Goal: Contribute content: Contribute content

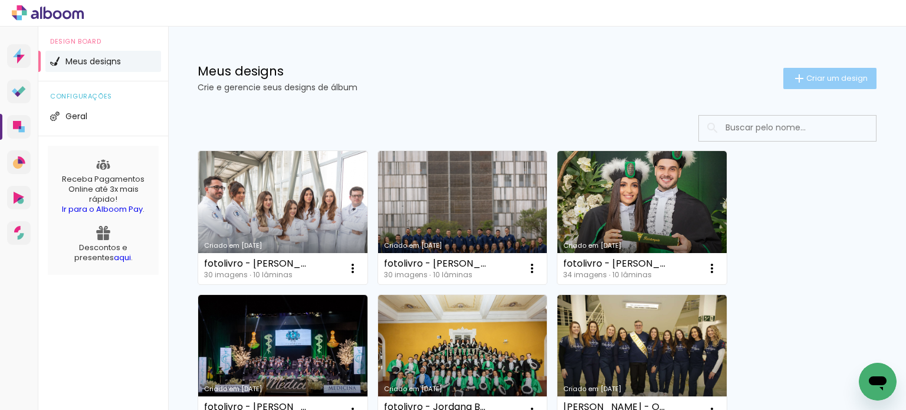
click at [806, 80] on span "Criar um design" at bounding box center [836, 78] width 61 height 8
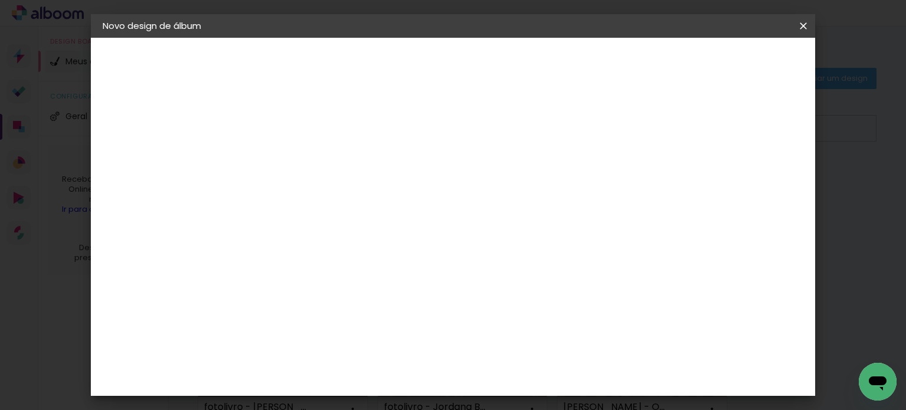
click at [300, 173] on paper-input-container "Título do álbum" at bounding box center [295, 159] width 8 height 30
click at [329, 115] on div at bounding box center [295, 158] width 67 height 89
click at [295, 162] on input at bounding box center [295, 158] width 0 height 18
paste input "FOTOLIVRO - [PERSON_NAME] - Medicina UFSM 109"
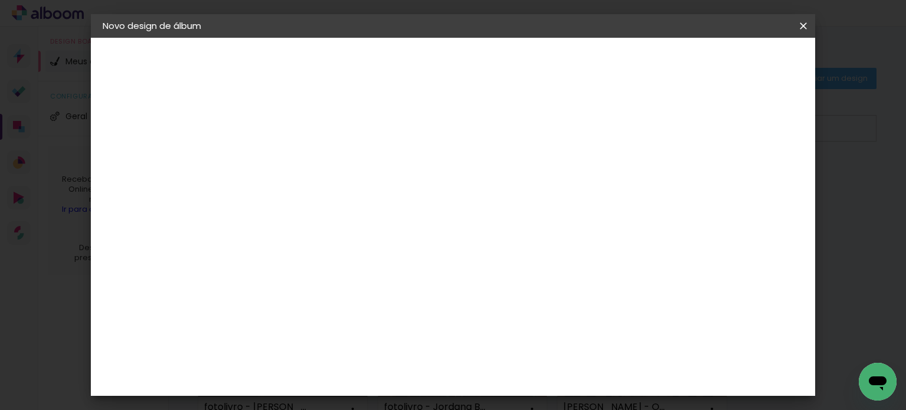
type input "FOTOLIVRO - [PERSON_NAME] - Medicina UFSM 109"
type paper-input "FOTOLIVRO - [PERSON_NAME] - Medicina UFSM 109"
click at [416, 55] on paper-button "Avançar" at bounding box center [388, 62] width 58 height 20
click at [356, 233] on paper-input-container at bounding box center [325, 225] width 127 height 27
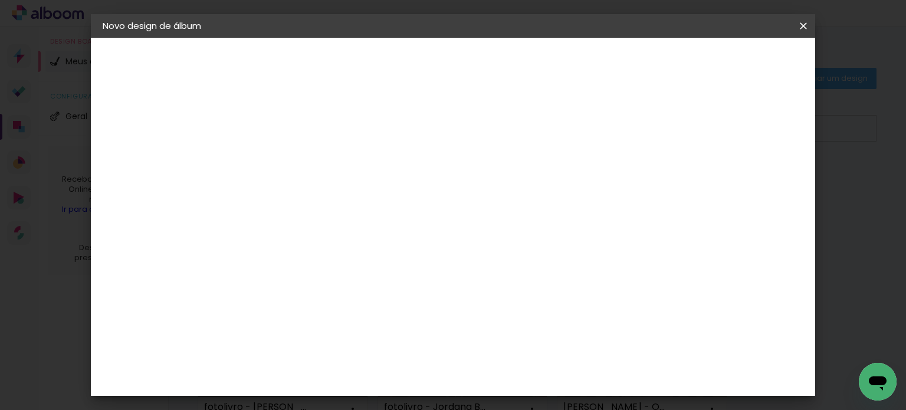
scroll to position [1239, 0]
type input "s"
type paper-input "s"
click at [356, 298] on paper-item "Schlosser" at bounding box center [317, 311] width 110 height 26
click at [491, 68] on paper-button "Avançar" at bounding box center [462, 62] width 58 height 20
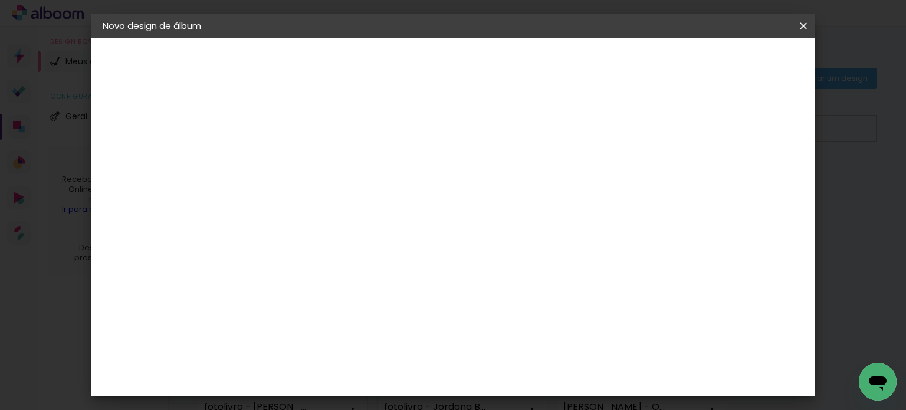
scroll to position [177, 0]
click at [0, 0] on slot "Avançar" at bounding box center [0, 0] width 0 height 0
click at [575, 64] on span "Iniciar design" at bounding box center [548, 62] width 54 height 8
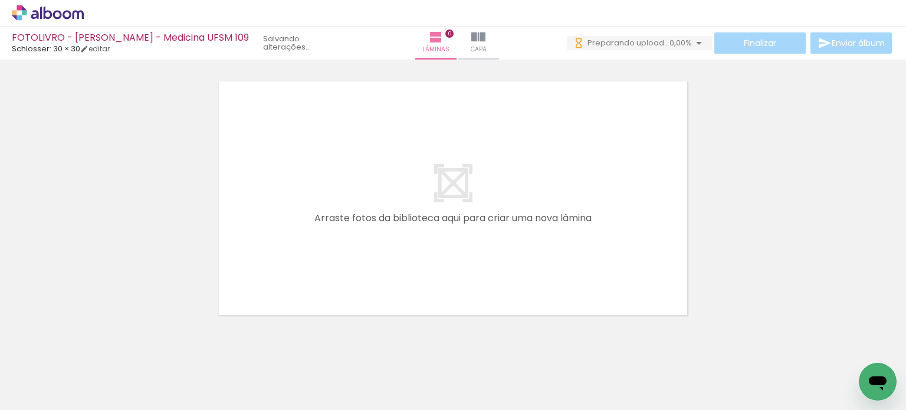
click at [670, 47] on span "0,00%" at bounding box center [680, 42] width 22 height 11
click at [797, 153] on div at bounding box center [453, 183] width 906 height 268
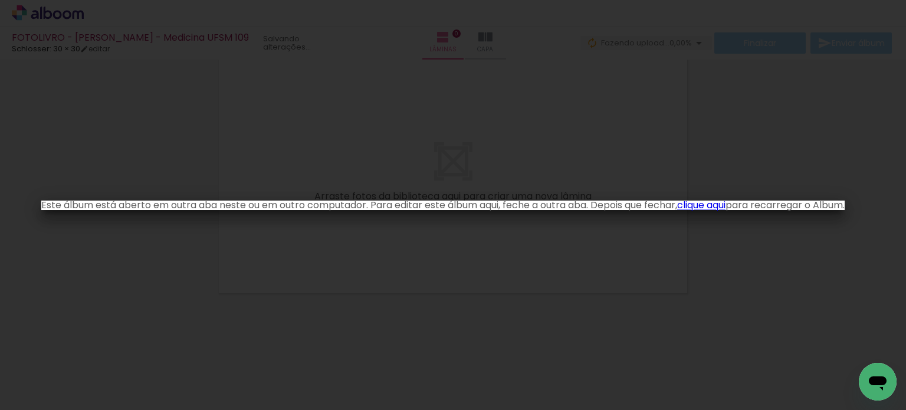
click at [611, 147] on iron-overlay-backdrop at bounding box center [453, 205] width 906 height 410
click at [722, 201] on link "clique aqui" at bounding box center [701, 205] width 48 height 14
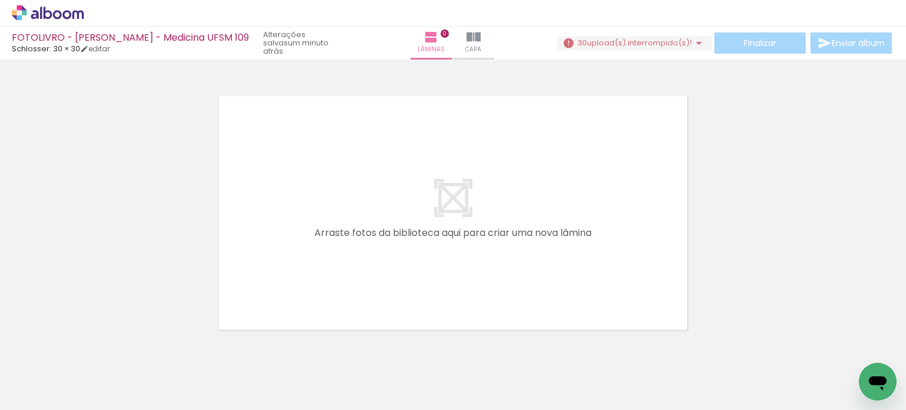
click at [656, 44] on span "upload(s) interrompido(s)!" at bounding box center [639, 42] width 105 height 11
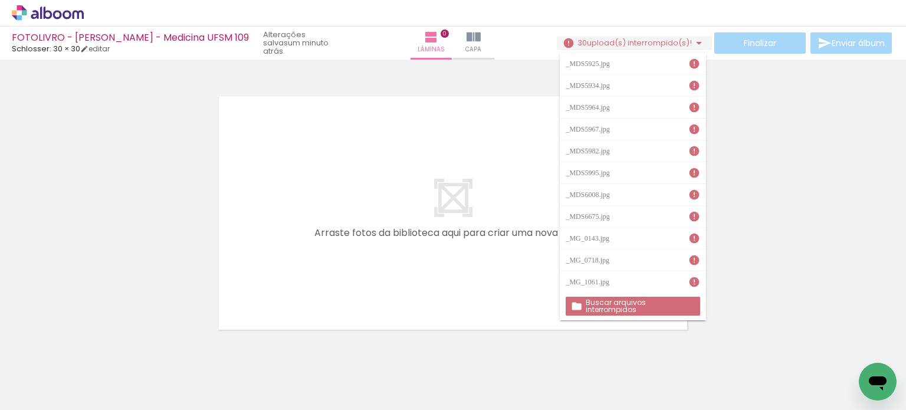
click at [0, 0] on slot "Buscar arquivos interrompidos" at bounding box center [0, 0] width 0 height 0
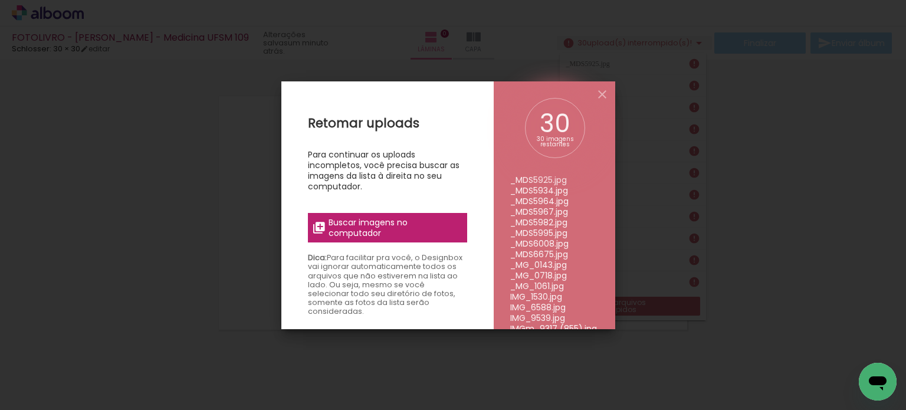
click at [368, 220] on span "Buscar imagens no computador" at bounding box center [395, 227] width 132 height 21
click at [0, 0] on input "file" at bounding box center [0, 0] width 0 height 0
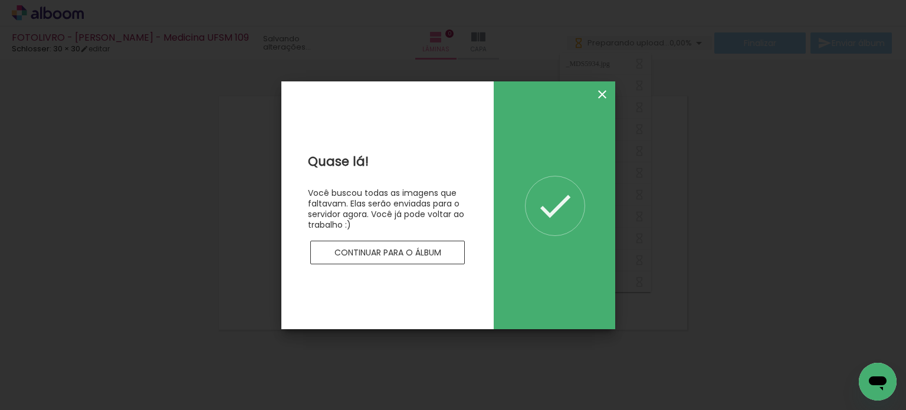
drag, startPoint x: 616, startPoint y: 96, endPoint x: 605, endPoint y: 94, distance: 11.3
click at [612, 96] on body "link( href="../../bower_components/polymer/polymer.html" rel="import" ) picture…" at bounding box center [453, 205] width 906 height 410
click at [605, 94] on iron-icon at bounding box center [602, 94] width 14 height 14
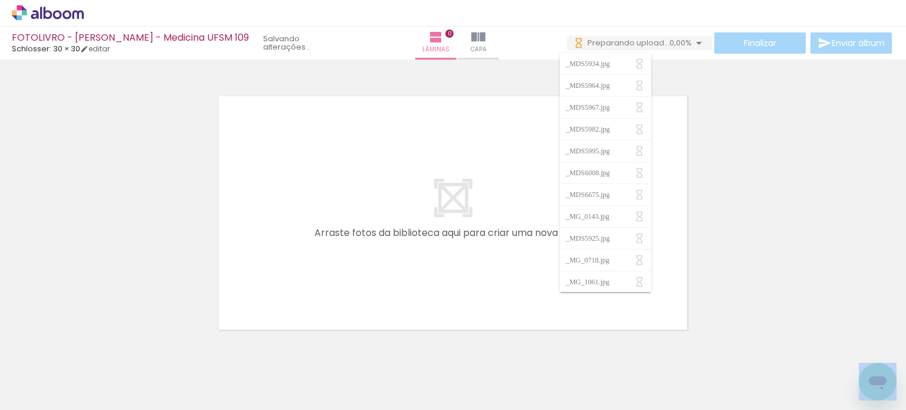
drag, startPoint x: 722, startPoint y: 121, endPoint x: 701, endPoint y: 82, distance: 45.1
click at [722, 121] on div at bounding box center [453, 198] width 906 height 268
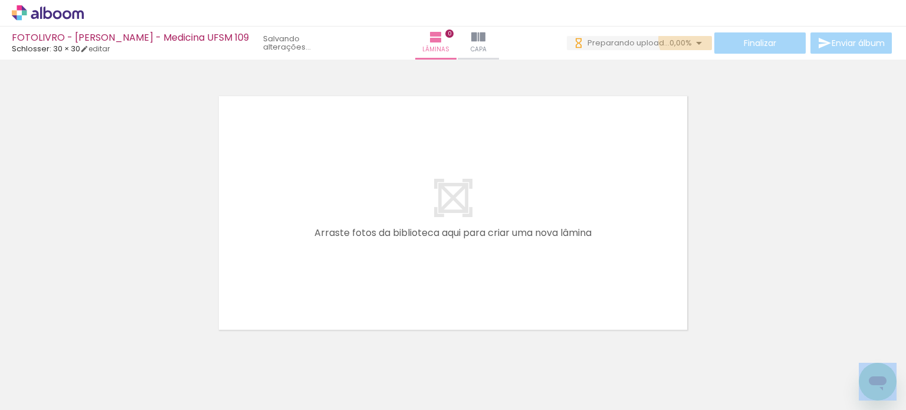
click at [684, 40] on span "0,00%" at bounding box center [680, 42] width 22 height 11
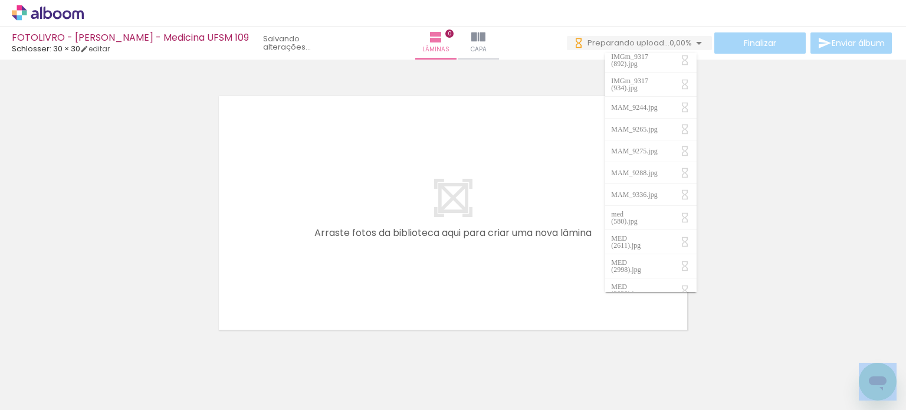
scroll to position [368, 0]
click at [817, 211] on div at bounding box center [453, 198] width 906 height 268
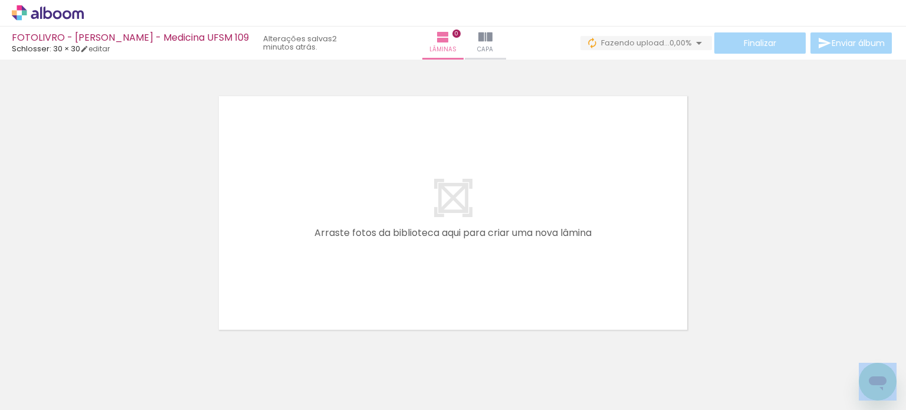
scroll to position [0, 0]
click at [633, 40] on span "Fazendo upload..." at bounding box center [635, 42] width 68 height 11
click at [684, 64] on iron-icon at bounding box center [685, 64] width 12 height 12
click at [685, 67] on iron-icon at bounding box center [685, 64] width 12 height 12
drag, startPoint x: 685, startPoint y: 63, endPoint x: 742, endPoint y: 64, distance: 56.6
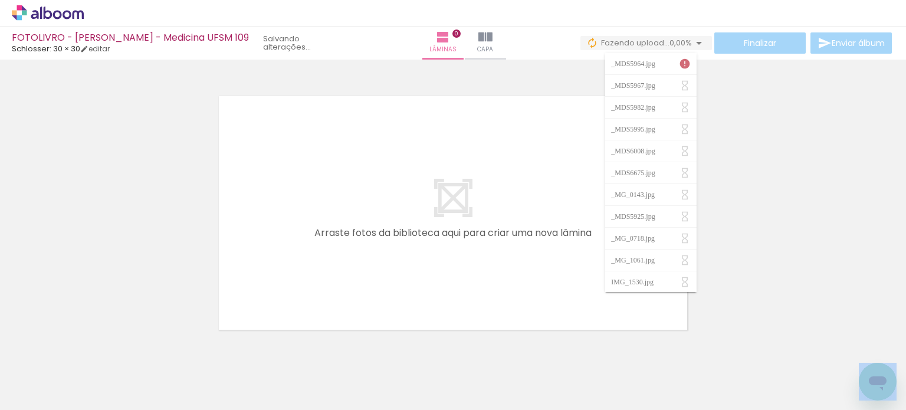
click at [743, 64] on div "Confirmar Cancelar" at bounding box center [453, 208] width 906 height 296
click at [649, 40] on span "Fazendo upload..." at bounding box center [635, 42] width 68 height 11
click at [685, 62] on iron-icon at bounding box center [685, 64] width 12 height 12
click at [665, 43] on span "86,67%" at bounding box center [678, 42] width 27 height 11
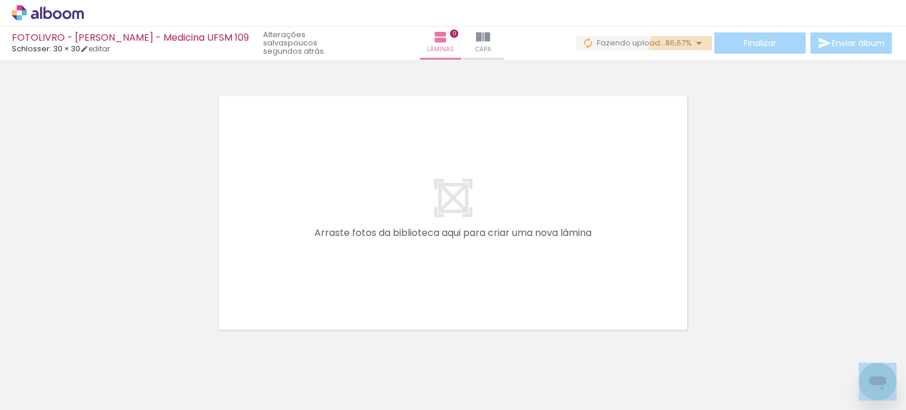
click at [683, 49] on paper-button "0 Fazendo upload... 86,67%" at bounding box center [644, 43] width 136 height 14
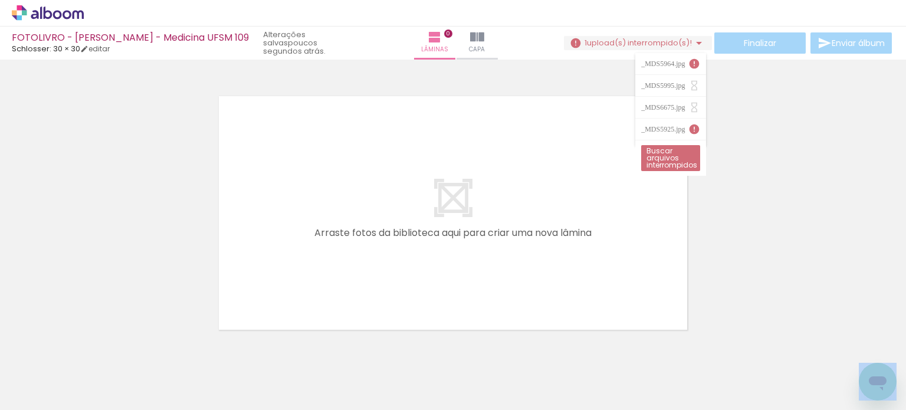
click at [666, 181] on quentale-layouter at bounding box center [452, 213] width 473 height 238
click at [672, 160] on quentale-layouter at bounding box center [452, 213] width 473 height 238
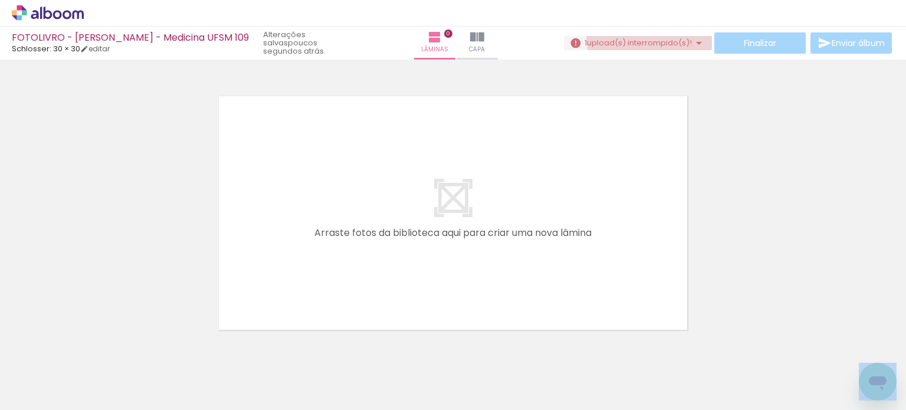
click at [657, 37] on span "upload(s) interrompido(s)!" at bounding box center [639, 42] width 105 height 11
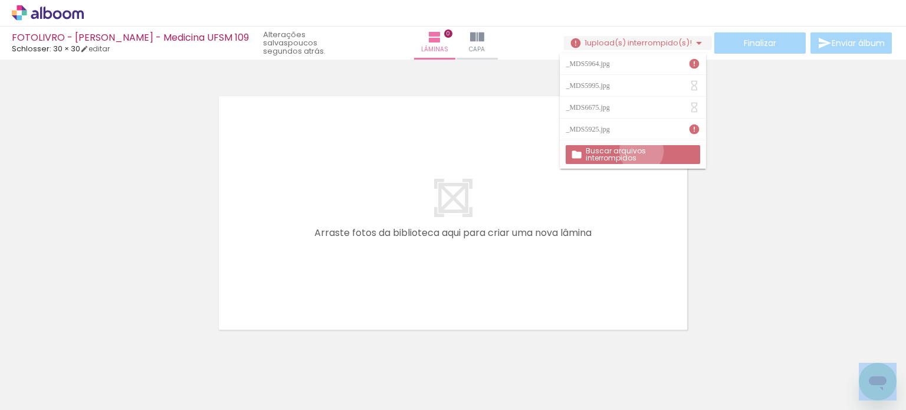
click at [0, 0] on slot "Buscar arquivos interrompidos" at bounding box center [0, 0] width 0 height 0
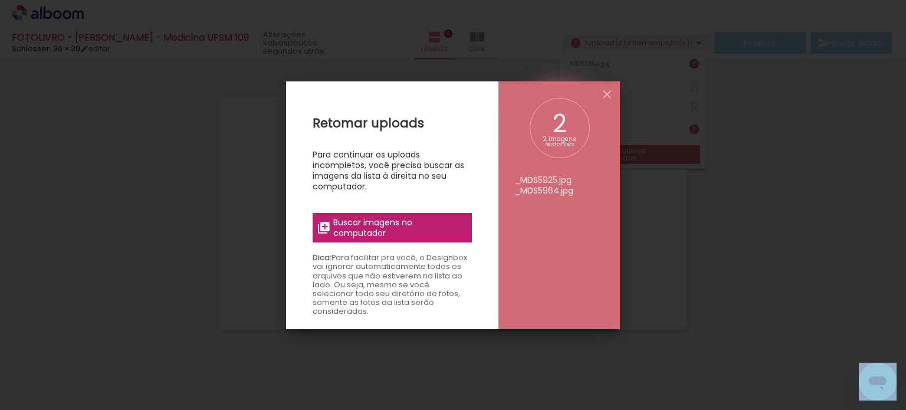
click at [377, 233] on span "Buscar imagens no computador" at bounding box center [399, 227] width 132 height 21
click at [0, 0] on input "file" at bounding box center [0, 0] width 0 height 0
click at [432, 202] on div "Retomar uploads Para continuar os uploads incompletos, você precisa buscar as i…" at bounding box center [392, 286] width 212 height 410
click at [422, 221] on span "Buscar imagens no computador" at bounding box center [399, 227] width 132 height 21
click at [0, 0] on input "file" at bounding box center [0, 0] width 0 height 0
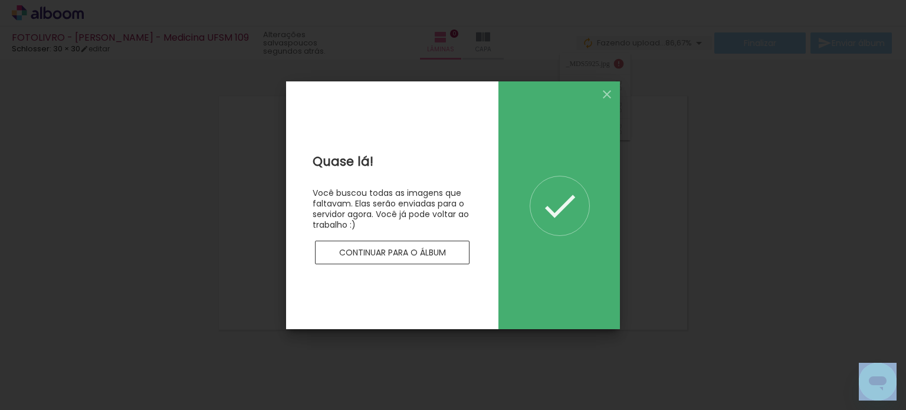
click at [605, 105] on div "0 imagens restantes" at bounding box center [558, 205] width 121 height 248
click at [602, 96] on iron-icon at bounding box center [607, 94] width 14 height 14
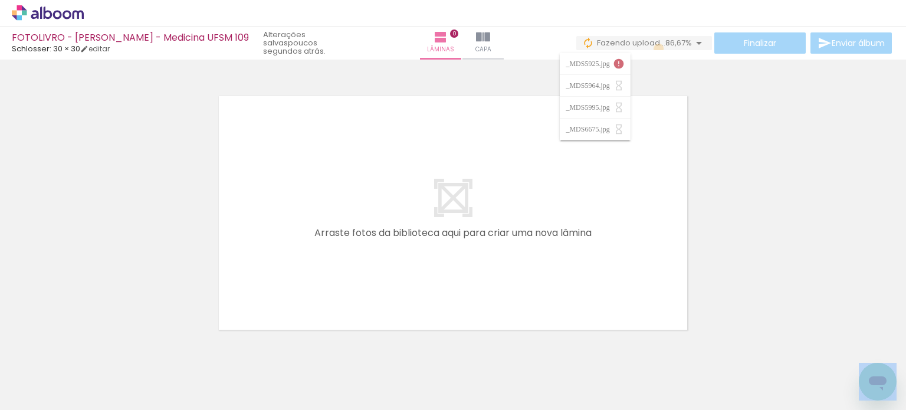
click at [655, 48] on paper-button "0 Fazendo upload... 86,67%" at bounding box center [644, 43] width 136 height 14
click at [654, 48] on paper-button "0 Fazendo upload... 86,67%" at bounding box center [644, 43] width 136 height 14
click at [650, 50] on div "_MDS5964.jpg _MDS5995.jpg _MDS6675.jpg _MDS5925.jpg Buscar arquivos interrompid…" at bounding box center [670, 90] width 70 height 87
click at [652, 47] on div "_MDS5964.jpg _MDS5995.jpg _MDS6675.jpg _MDS5925.jpg Buscar arquivos interrompid…" at bounding box center [670, 90] width 70 height 87
click at [684, 42] on span "86,67%" at bounding box center [678, 42] width 27 height 11
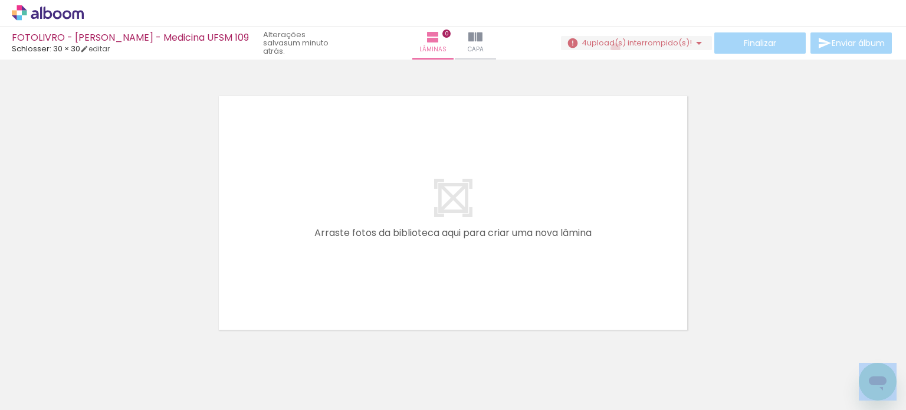
click at [612, 48] on paper-button "4 upload(s) interrompido(s)! 86,67%" at bounding box center [636, 43] width 151 height 14
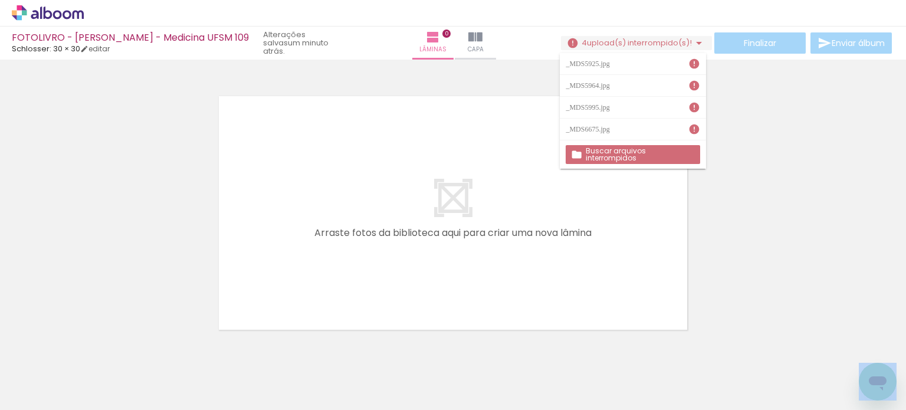
click at [0, 0] on slot "Buscar arquivos interrompidos" at bounding box center [0, 0] width 0 height 0
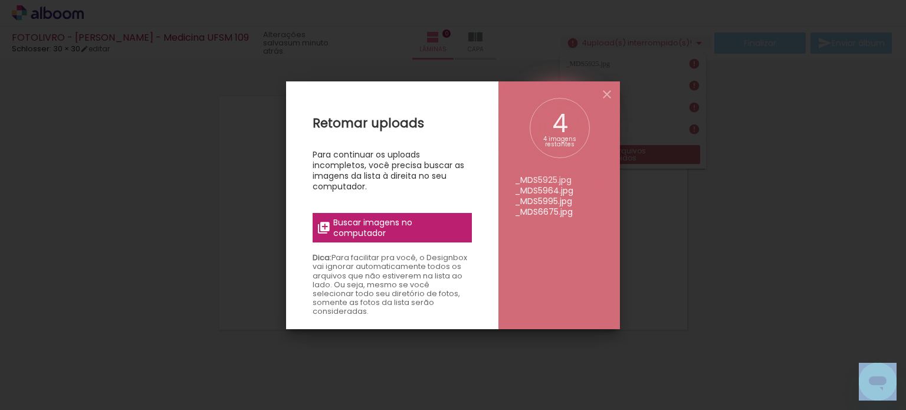
click at [437, 228] on span "Buscar imagens no computador" at bounding box center [399, 227] width 132 height 21
click at [0, 0] on input "file" at bounding box center [0, 0] width 0 height 0
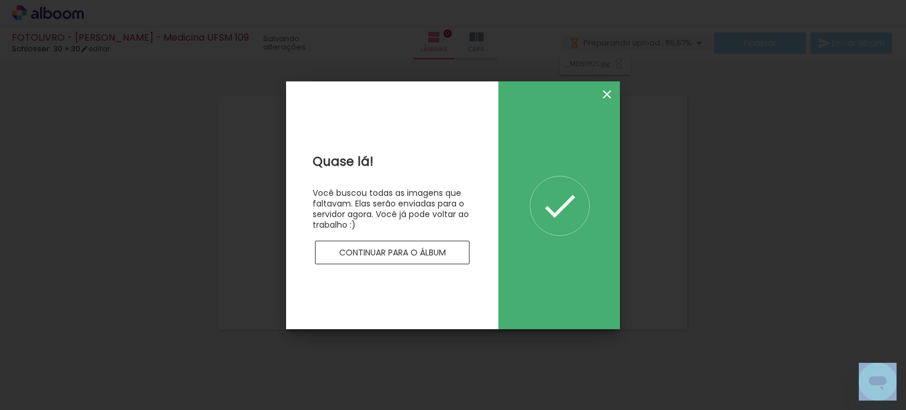
click at [603, 87] on iron-icon at bounding box center [607, 94] width 14 height 14
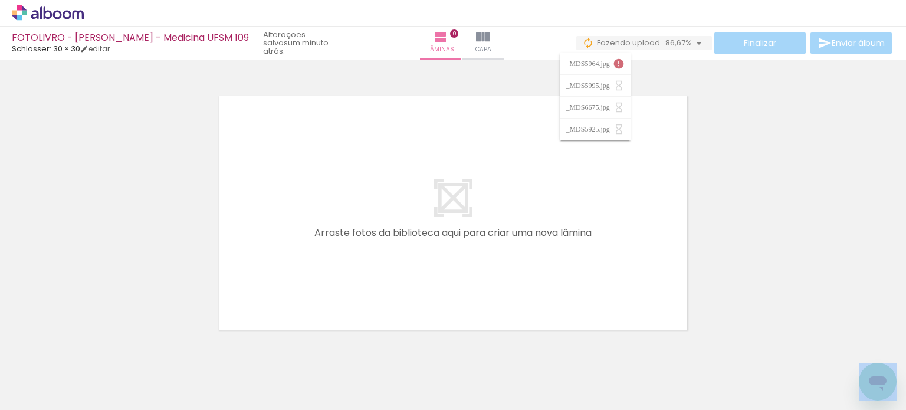
click at [630, 42] on span "Fazendo upload..." at bounding box center [631, 42] width 68 height 11
click at [613, 47] on span "Fazendo upload..." at bounding box center [631, 42] width 68 height 11
drag, startPoint x: 601, startPoint y: 71, endPoint x: 571, endPoint y: 68, distance: 30.2
click at [601, 70] on div at bounding box center [453, 198] width 906 height 268
click at [669, 41] on span "86,67%" at bounding box center [678, 42] width 27 height 11
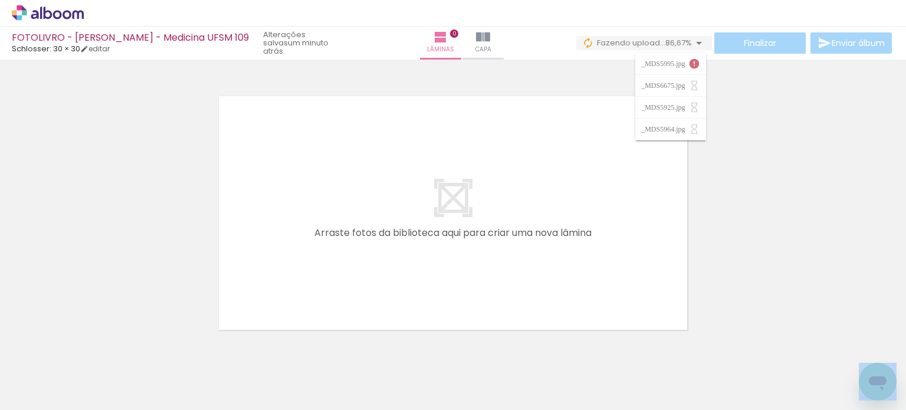
click at [618, 87] on div at bounding box center [453, 198] width 906 height 268
click at [651, 52] on div "Finalizar Enviar álbum" at bounding box center [735, 42] width 318 height 21
click at [656, 45] on span "Fazendo upload..." at bounding box center [631, 42] width 68 height 11
drag, startPoint x: 678, startPoint y: 64, endPoint x: 685, endPoint y: 63, distance: 7.1
click at [682, 61] on div "_MDS5925.jpg" at bounding box center [664, 63] width 47 height 7
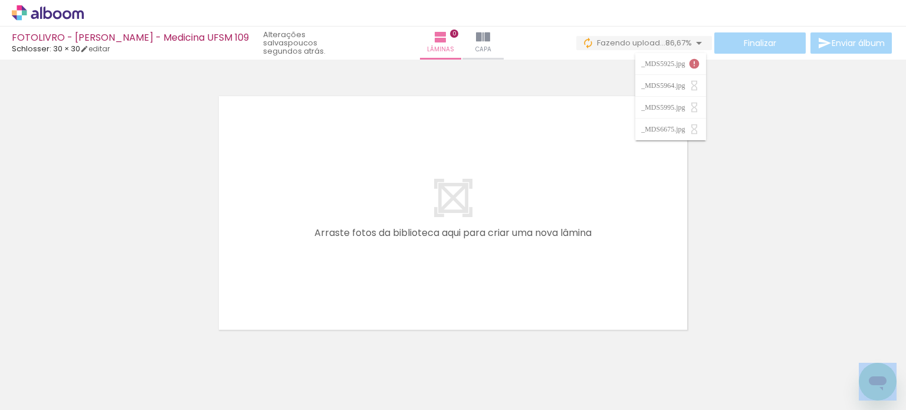
click at [685, 63] on div "_MDS5925.jpg" at bounding box center [664, 63] width 47 height 7
click at [695, 64] on iron-icon at bounding box center [694, 64] width 12 height 12
click at [774, 84] on div at bounding box center [453, 198] width 906 height 268
click at [614, 40] on span "upload(s) interrompido(s)!" at bounding box center [639, 42] width 105 height 11
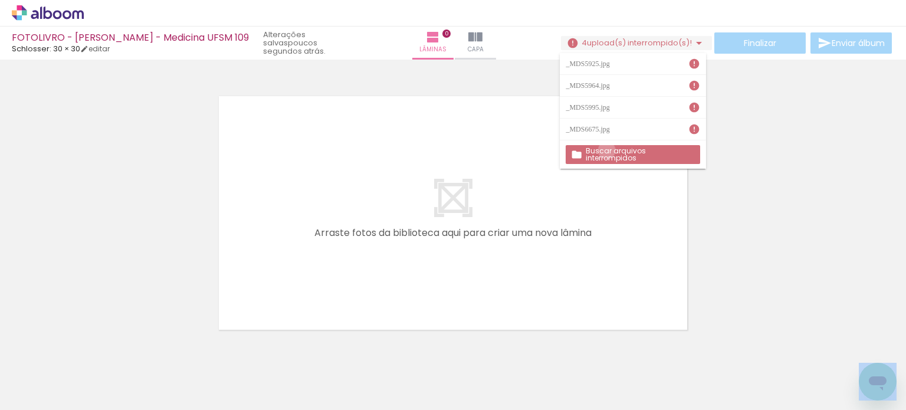
drag, startPoint x: 607, startPoint y: 150, endPoint x: 614, endPoint y: 146, distance: 8.2
click at [0, 0] on slot "Buscar arquivos interrompidos" at bounding box center [0, 0] width 0 height 0
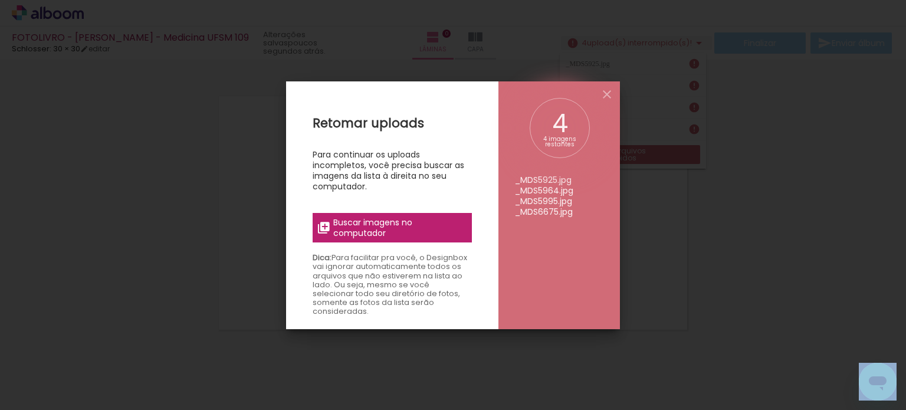
click at [357, 224] on span "Buscar imagens no computador" at bounding box center [399, 227] width 132 height 21
click at [0, 0] on input "file" at bounding box center [0, 0] width 0 height 0
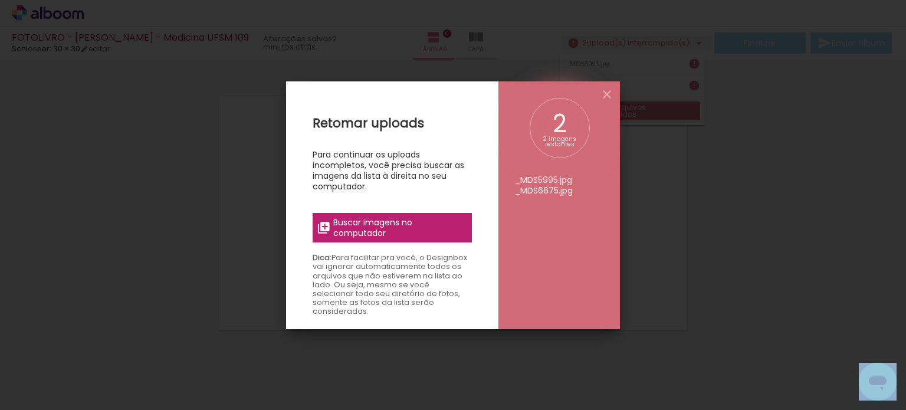
click at [405, 227] on span "Buscar imagens no computador" at bounding box center [399, 227] width 132 height 21
click at [0, 0] on input "file" at bounding box center [0, 0] width 0 height 0
click at [427, 226] on span "Buscar imagens no computador" at bounding box center [399, 227] width 132 height 21
click at [0, 0] on input "file" at bounding box center [0, 0] width 0 height 0
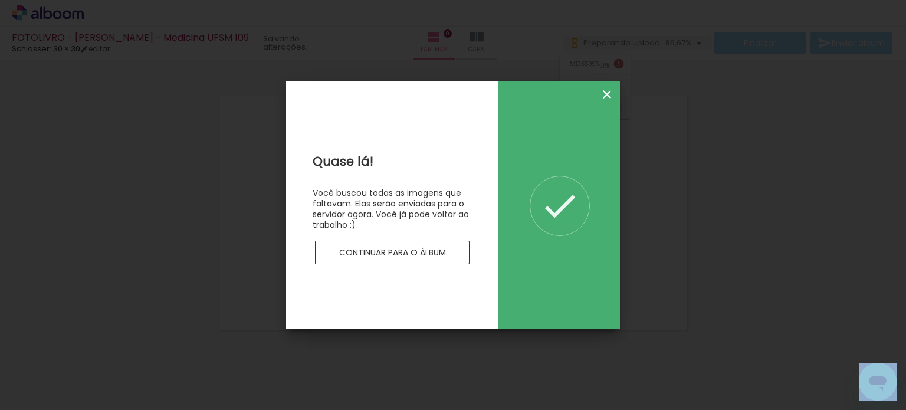
click at [607, 88] on iron-icon at bounding box center [607, 94] width 14 height 14
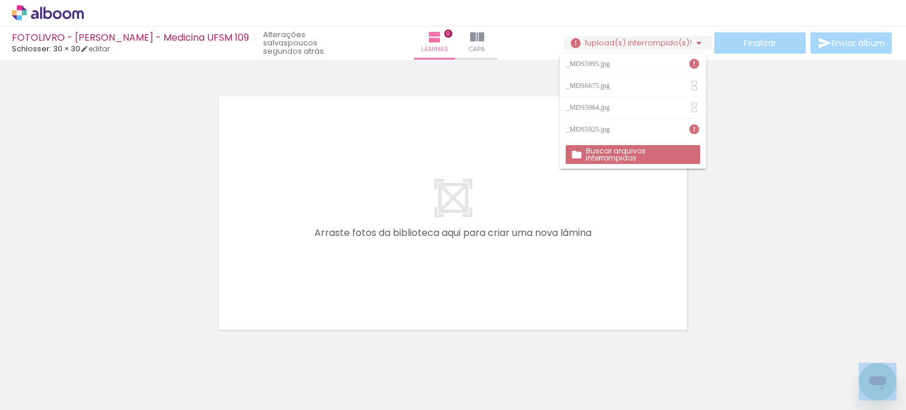
click at [0, 0] on slot "Buscar arquivos interrompidos" at bounding box center [0, 0] width 0 height 0
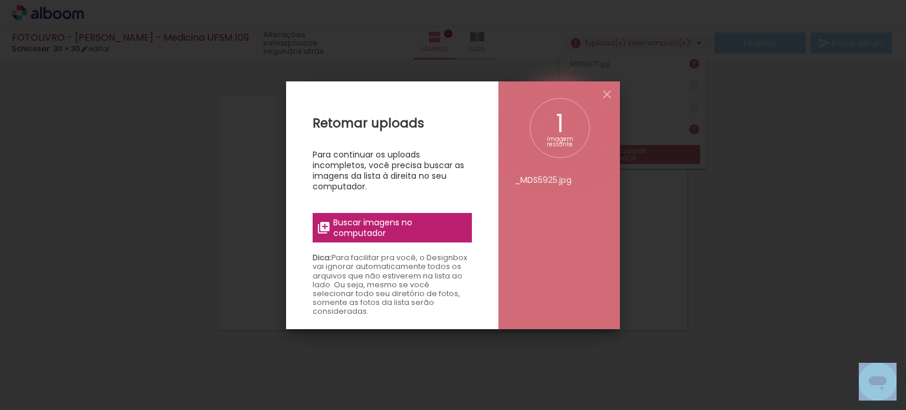
click at [390, 240] on label "Buscar imagens no computador" at bounding box center [392, 227] width 159 height 29
click at [0, 0] on input "file" at bounding box center [0, 0] width 0 height 0
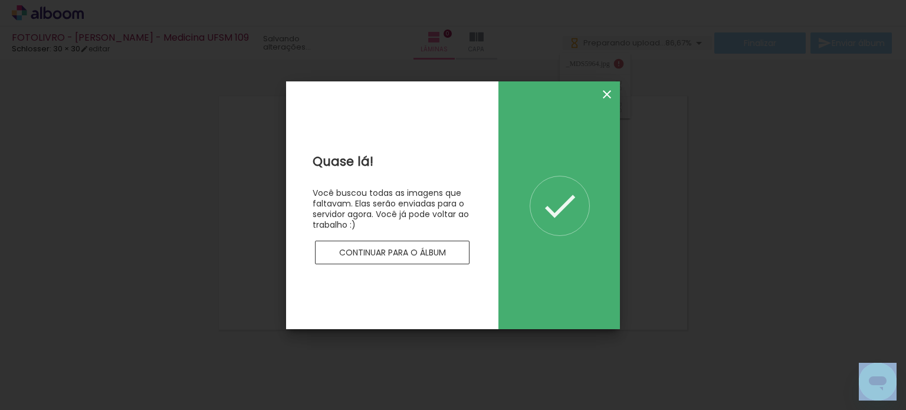
click at [607, 98] on iron-icon at bounding box center [607, 94] width 14 height 14
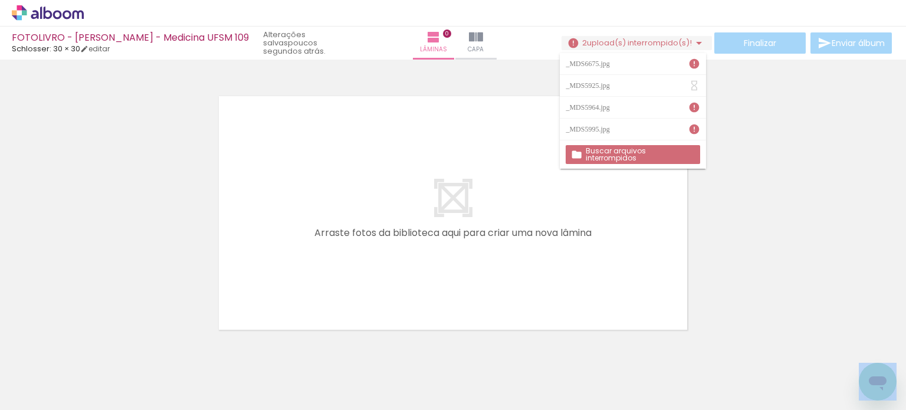
click at [667, 146] on div "Buscar arquivos interrompidos" at bounding box center [633, 154] width 146 height 28
click at [0, 0] on slot "Buscar arquivos interrompidos" at bounding box center [0, 0] width 0 height 0
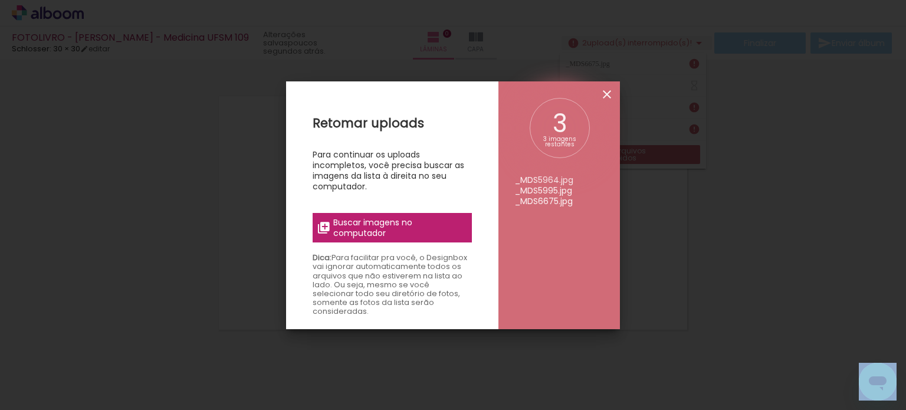
click at [613, 95] on iron-icon at bounding box center [607, 94] width 14 height 14
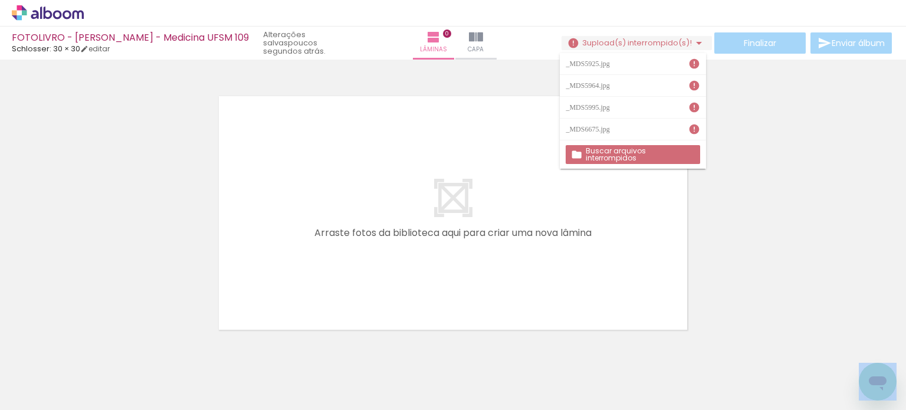
drag, startPoint x: 586, startPoint y: 61, endPoint x: 493, endPoint y: 255, distance: 214.5
click at [625, 134] on div "_MDS5925.jpg _MDS5964.jpg _MDS5995.jpg _MDS6675.jpg" at bounding box center [633, 96] width 146 height 87
click at [734, 123] on div at bounding box center [453, 198] width 906 height 268
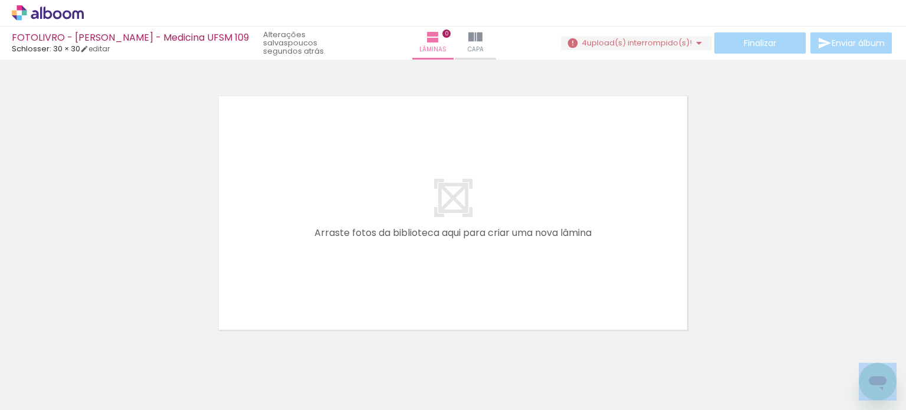
click at [679, 50] on div "4 upload(s) interrompido(s)! 86,67%" at bounding box center [636, 43] width 151 height 15
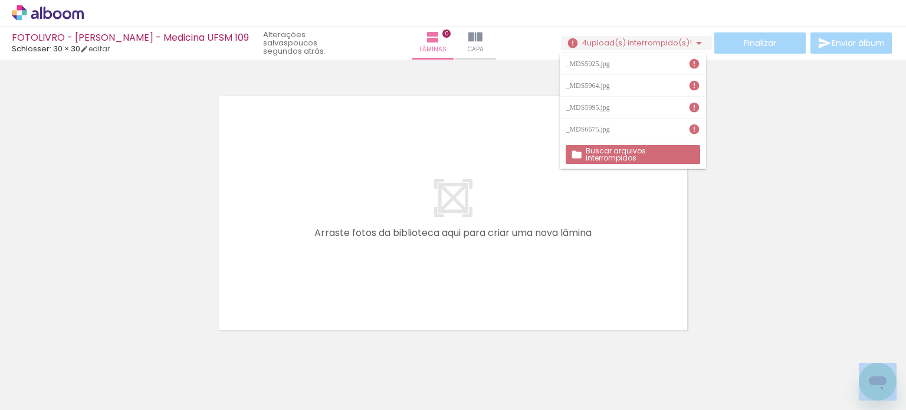
click at [761, 167] on div at bounding box center [453, 198] width 906 height 268
